Goal: Information Seeking & Learning: Learn about a topic

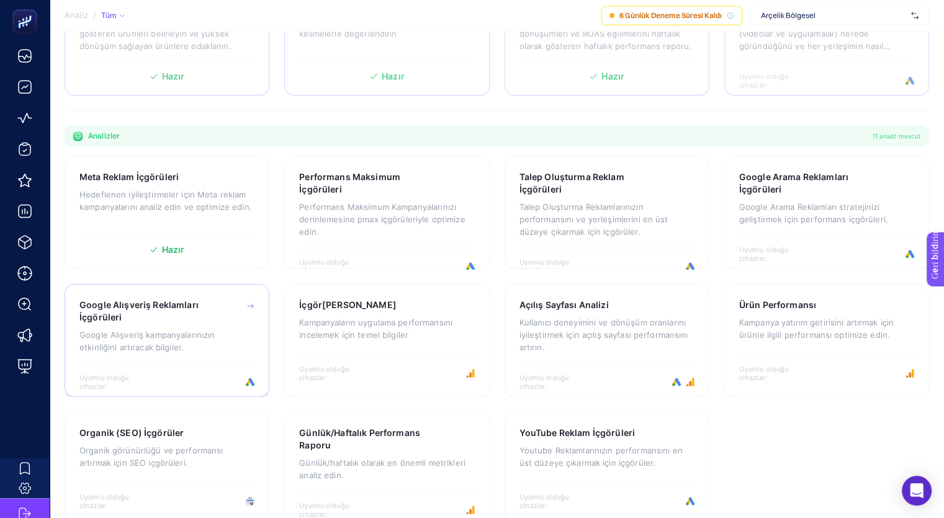
scroll to position [309, 0]
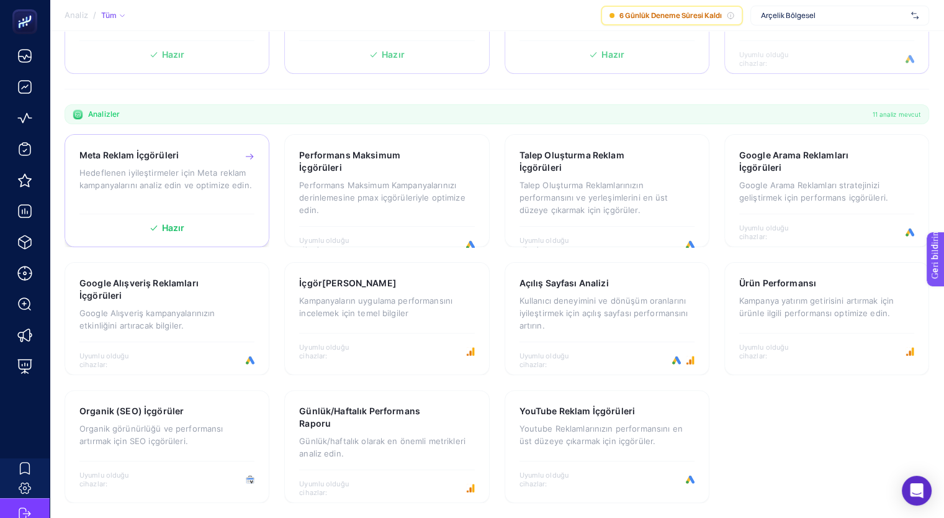
click at [197, 180] on font "Hedeflenen iyileştirmeler için Meta reklam kampanyalarını analiz edin ve optimi…" at bounding box center [165, 179] width 173 height 22
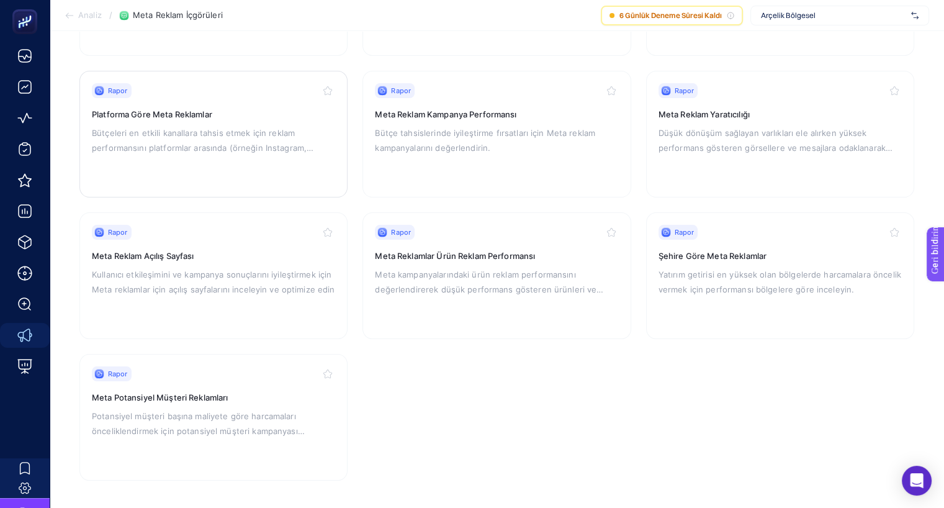
scroll to position [244, 0]
click at [225, 132] on font "Bütçeleri en etkili kanallara tahsis etmek için reklam performansını platformla…" at bounding box center [203, 146] width 222 height 40
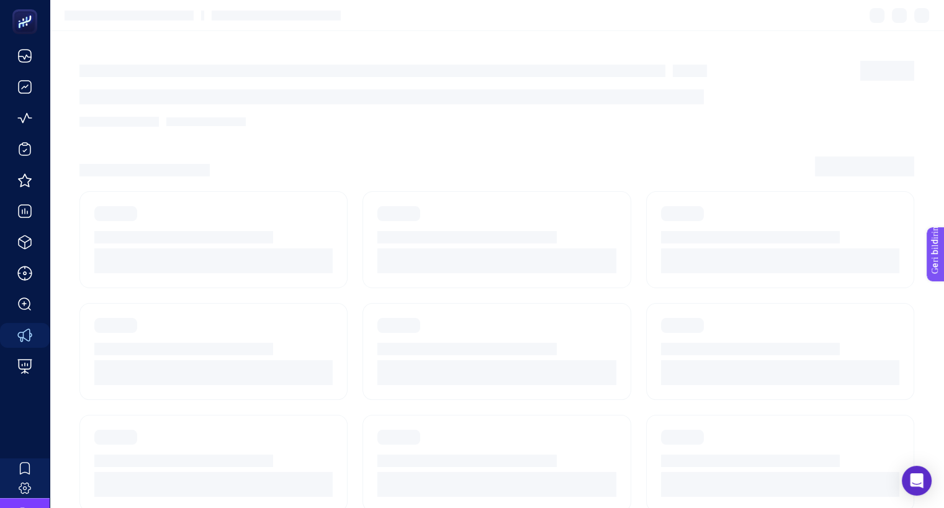
scroll to position [244, 0]
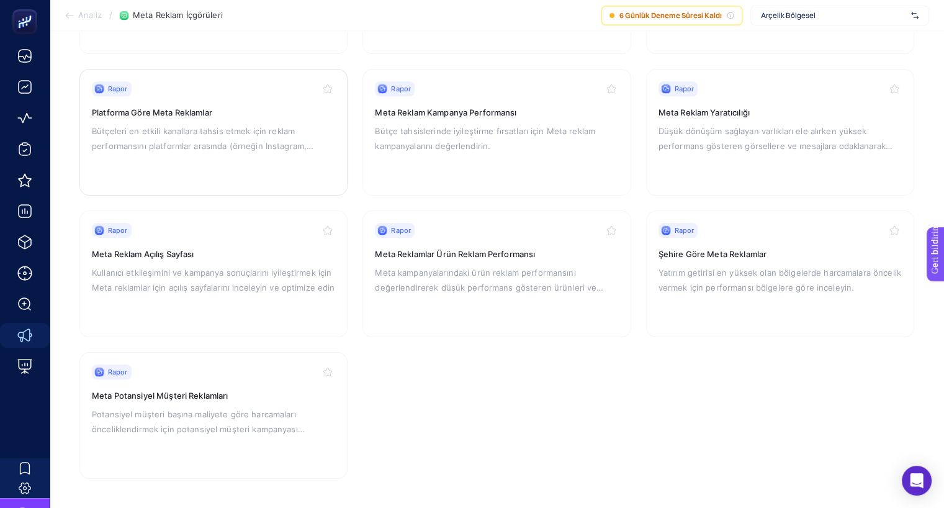
click at [312, 164] on div "Rapor Platforma Göre Meta Reklamlar Bütçeleri en etkili kanallara tahsis etmek …" at bounding box center [213, 132] width 243 height 102
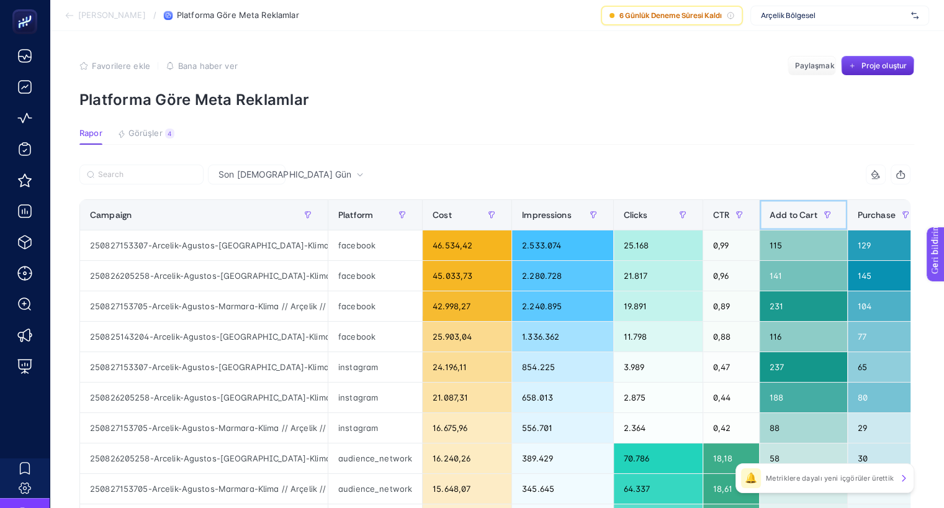
click at [788, 214] on span "Add to Cart" at bounding box center [794, 215] width 48 height 10
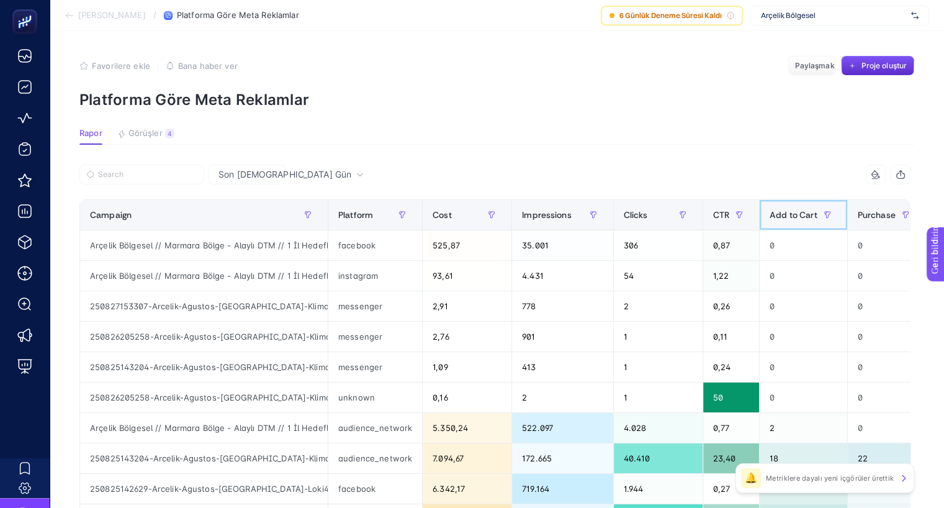
click at [788, 214] on span "Add to Cart" at bounding box center [794, 215] width 48 height 10
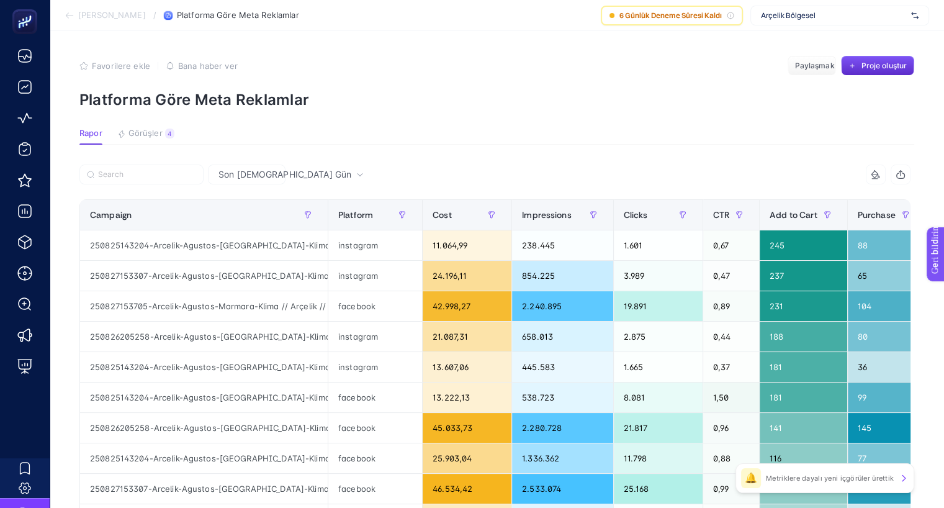
click at [824, 19] on span "Arçelik Bölgesel" at bounding box center [833, 16] width 145 height 10
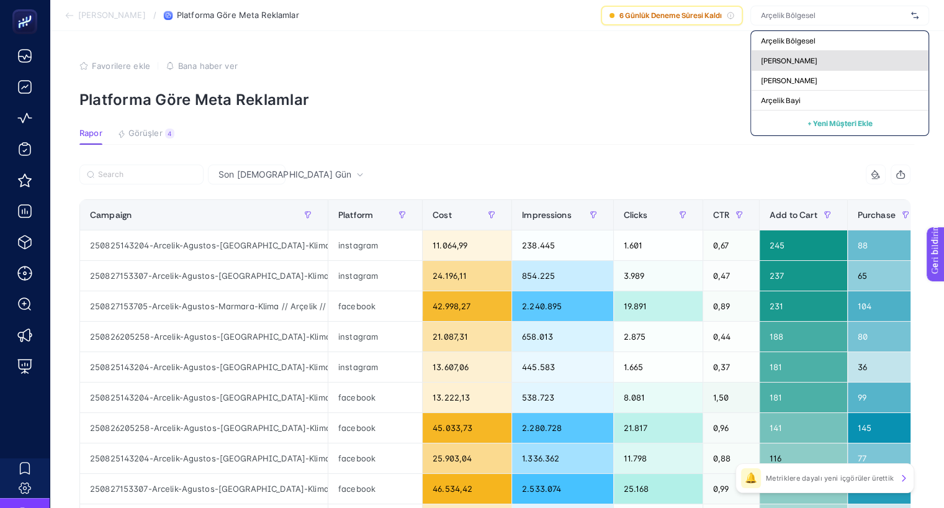
click at [809, 71] on div "[PERSON_NAME]" at bounding box center [839, 81] width 177 height 20
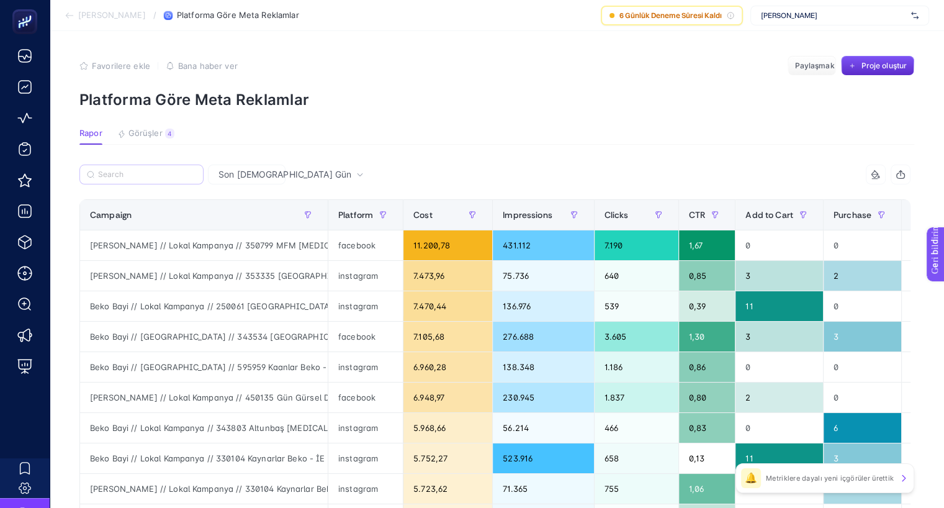
click at [173, 166] on label at bounding box center [141, 174] width 124 height 20
click at [173, 170] on input "Search" at bounding box center [147, 174] width 98 height 9
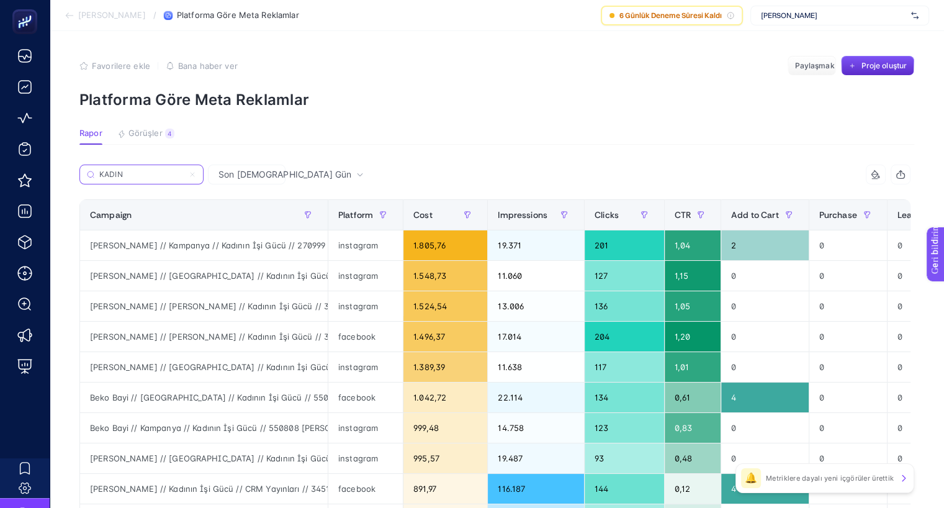
type input "KADIN"
drag, startPoint x: 251, startPoint y: 177, endPoint x: 272, endPoint y: 174, distance: 21.2
click at [356, 174] on icon at bounding box center [359, 174] width 7 height 7
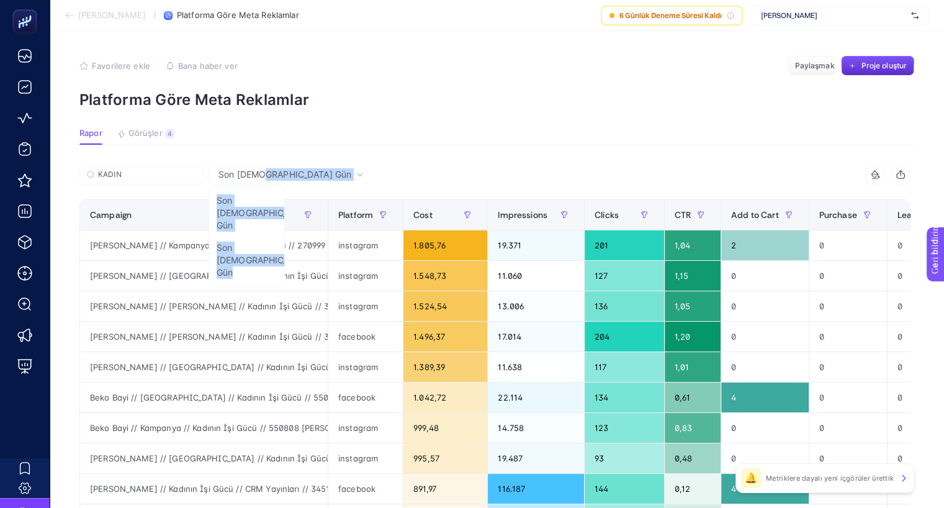
click at [356, 174] on icon at bounding box center [359, 174] width 7 height 7
click at [246, 236] on li "Son [DEMOGRAPHIC_DATA] Gün" at bounding box center [264, 259] width 105 height 47
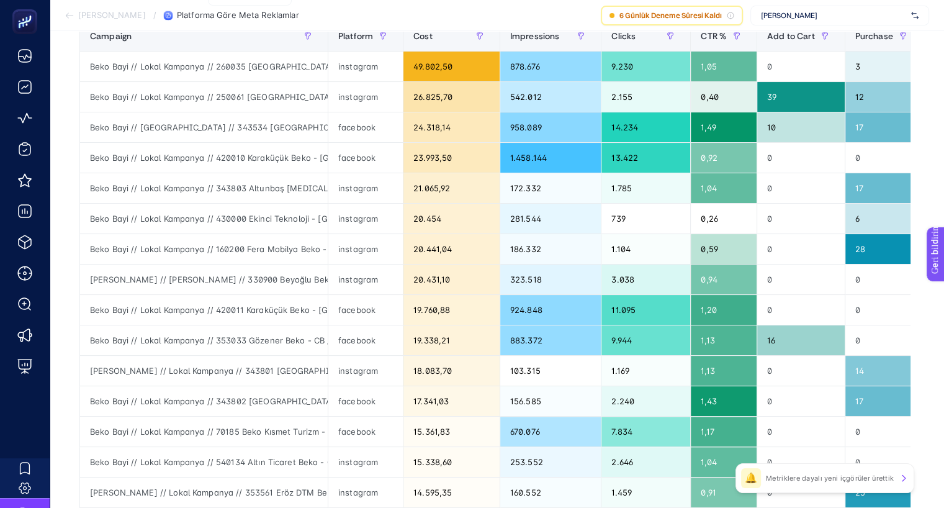
scroll to position [51, 0]
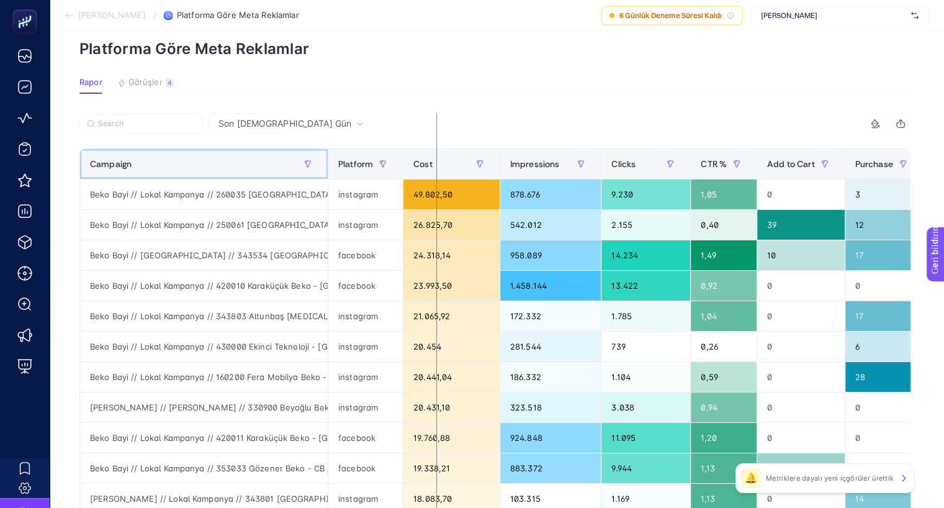
drag, startPoint x: 326, startPoint y: 156, endPoint x: 501, endPoint y: 181, distance: 176.8
click at [501, 181] on div "11 items selected Campaign Platform Cost Impressions Clicks CTR % Add to Cart P…" at bounding box center [494, 482] width 831 height 737
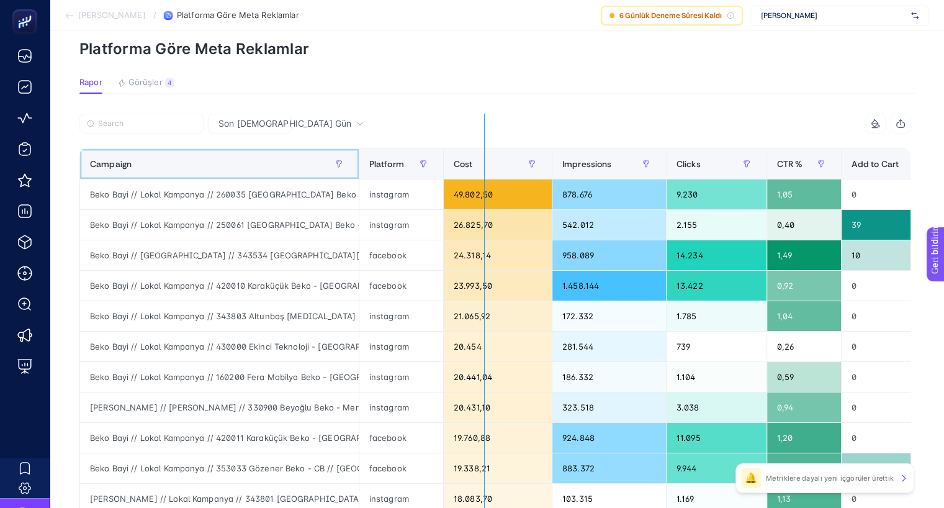
drag, startPoint x: 360, startPoint y: 159, endPoint x: 486, endPoint y: 163, distance: 126.0
click at [486, 163] on div "11 items selected Campaign Platform Cost Impressions Clicks CTR % Add to Cart P…" at bounding box center [494, 482] width 831 height 737
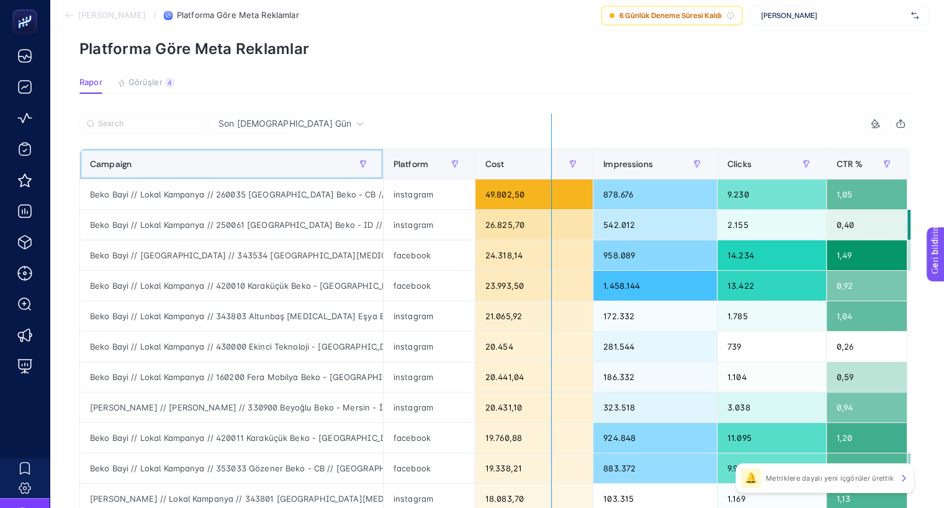
drag, startPoint x: 383, startPoint y: 169, endPoint x: 594, endPoint y: 169, distance: 211.0
click at [594, 169] on div "11 items selected Campaign Platform Cost Impressions Clicks CTR % Add to Cart P…" at bounding box center [494, 482] width 831 height 737
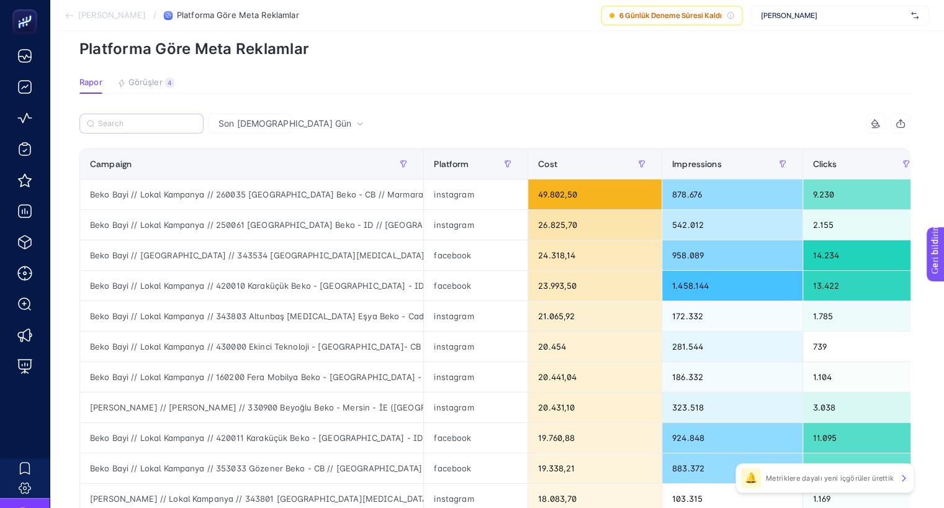
click at [171, 130] on label at bounding box center [141, 124] width 124 height 20
click at [0, 0] on input "KADIN" at bounding box center [0, 0] width 0 height 0
click at [163, 125] on input "Search" at bounding box center [147, 123] width 98 height 9
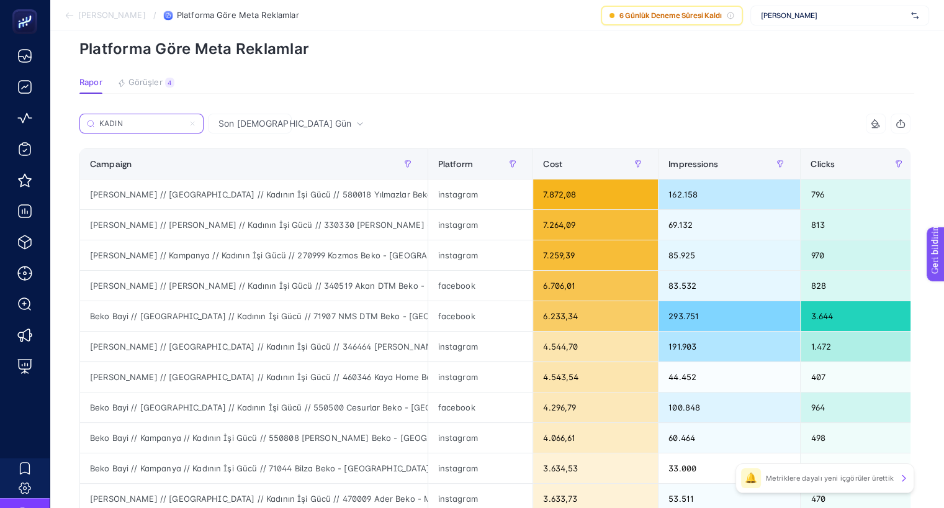
type input "KADIN"
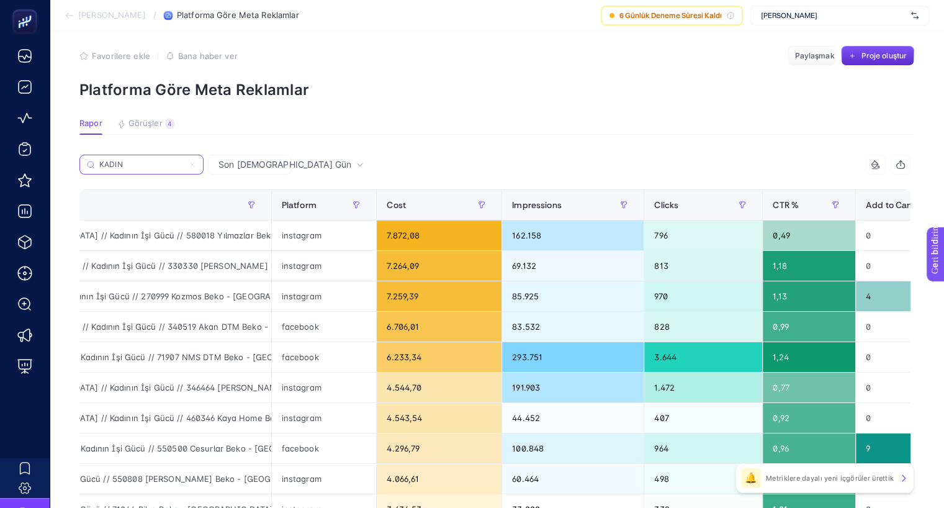
scroll to position [0, 158]
